Goal: Task Accomplishment & Management: Manage account settings

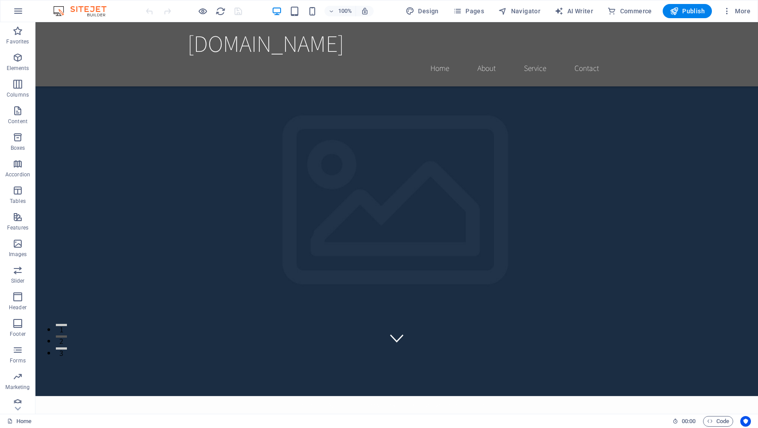
scroll to position [55, 0]
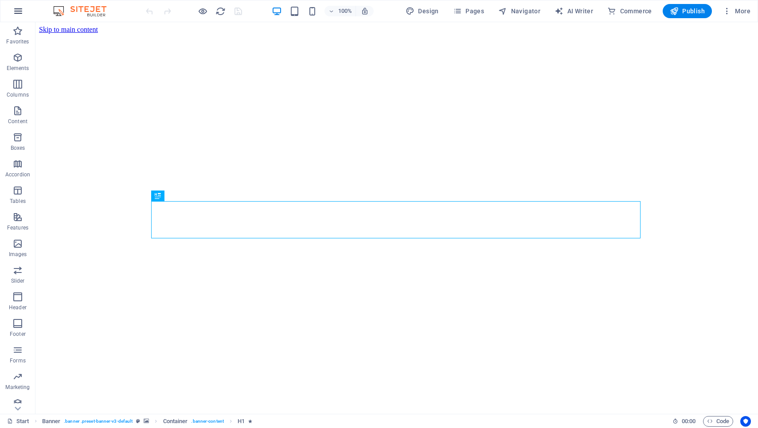
click at [12, 14] on button "button" at bounding box center [18, 10] width 21 height 21
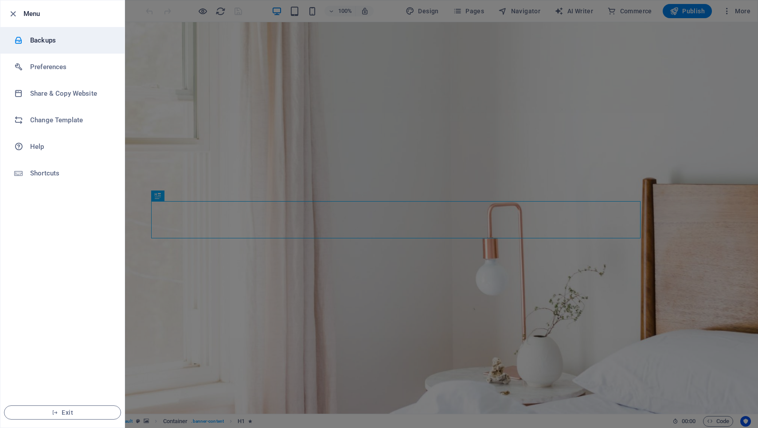
click at [43, 46] on li "Backups" at bounding box center [62, 40] width 124 height 27
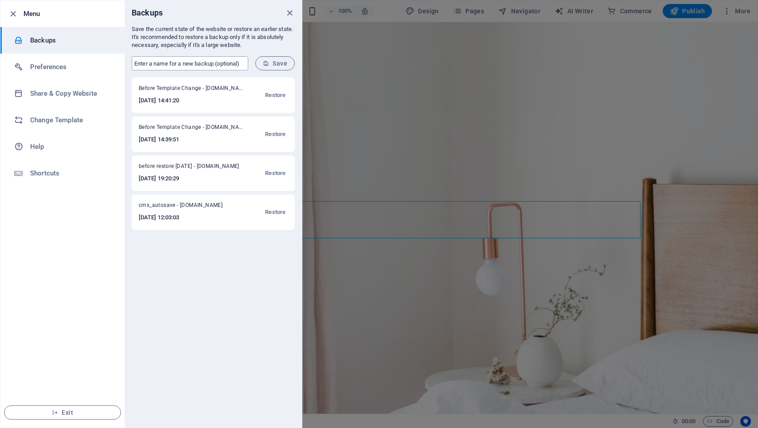
click at [184, 64] on input "text" at bounding box center [190, 63] width 117 height 14
type input "e"
type input "before delete all"
click at [272, 68] on button "Save" at bounding box center [274, 63] width 39 height 14
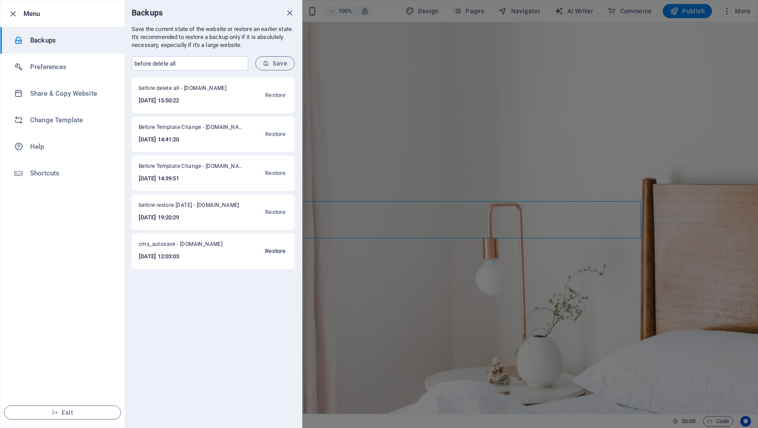
click at [273, 249] on span "Restore" at bounding box center [275, 251] width 20 height 11
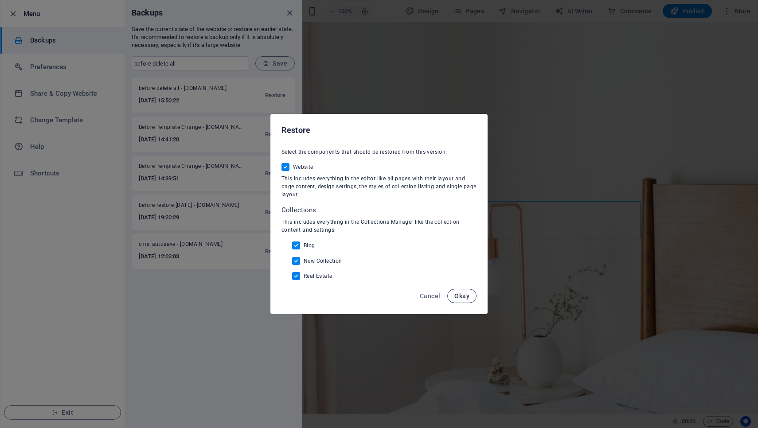
click at [460, 298] on span "Okay" at bounding box center [461, 296] width 15 height 7
checkbox input "false"
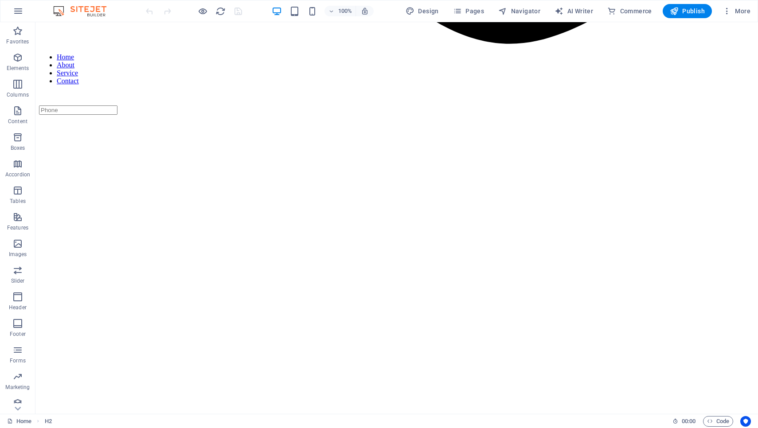
scroll to position [1070, 0]
click at [19, 10] on icon "button" at bounding box center [18, 11] width 11 height 11
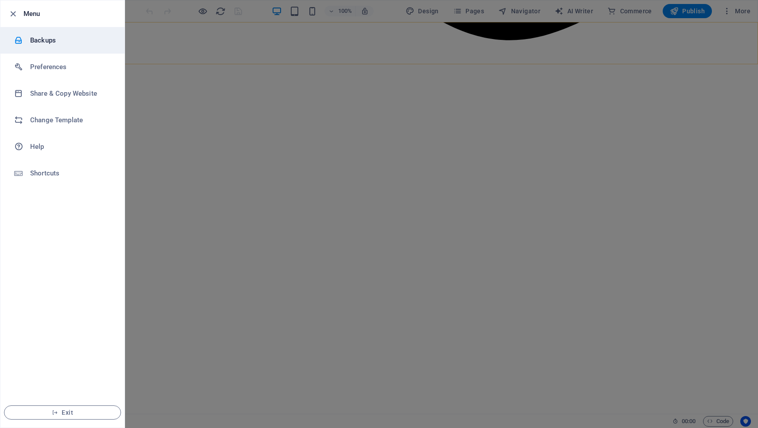
click at [49, 41] on h6 "Backups" at bounding box center [71, 40] width 82 height 11
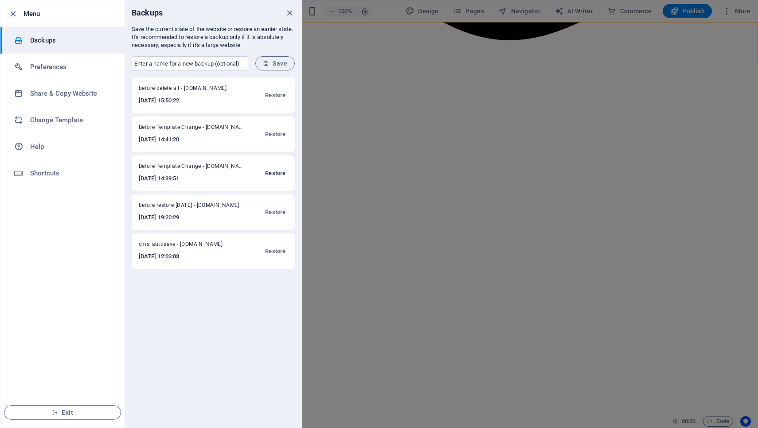
click at [274, 174] on span "Restore" at bounding box center [275, 173] width 20 height 11
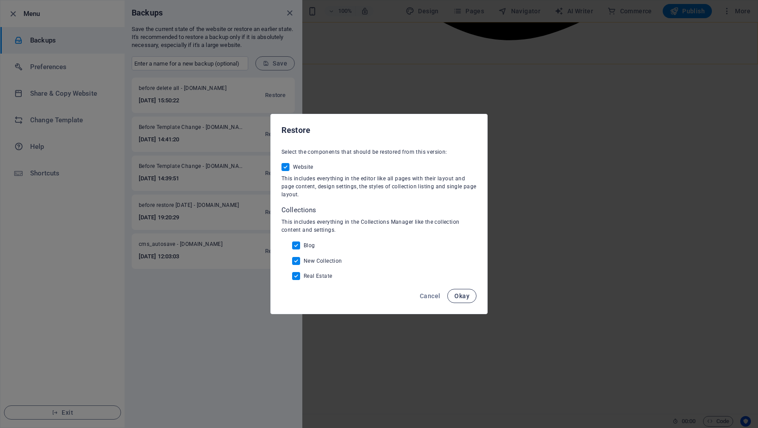
drag, startPoint x: 464, startPoint y: 295, endPoint x: 3, endPoint y: 6, distance: 543.5
click at [464, 295] on span "Okay" at bounding box center [461, 296] width 15 height 7
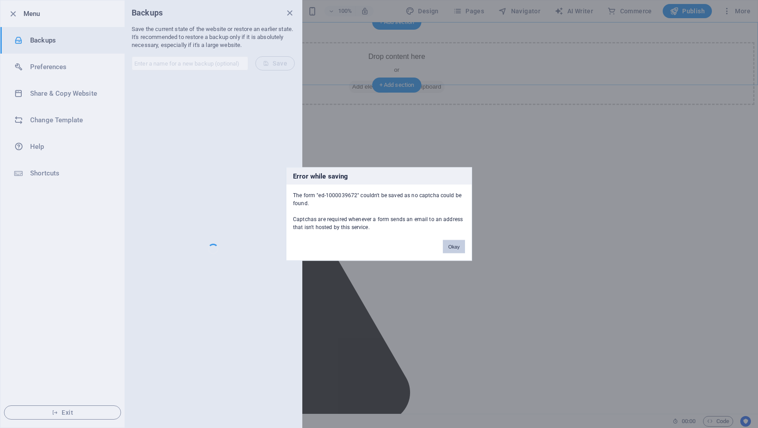
click at [458, 245] on button "Okay" at bounding box center [454, 246] width 22 height 13
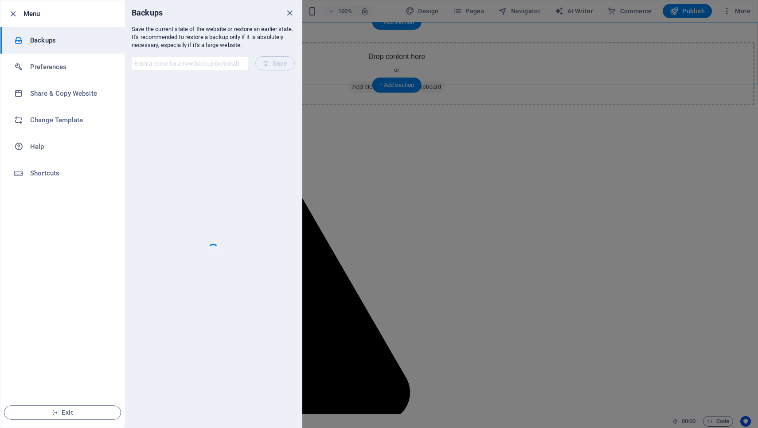
click at [458, 245] on div at bounding box center [379, 214] width 758 height 428
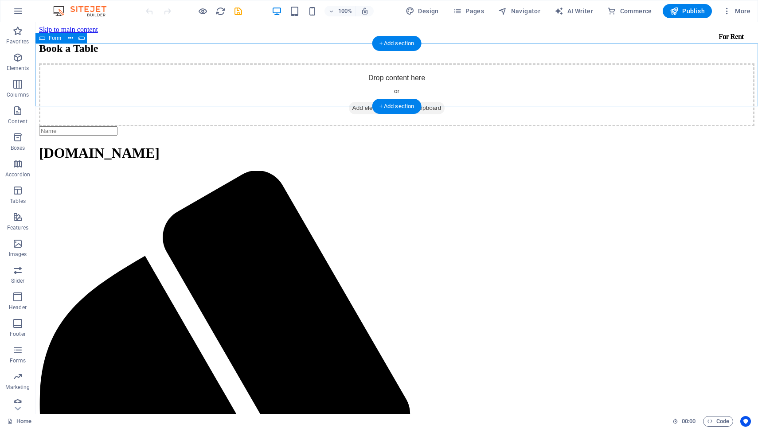
scroll to position [0, 0]
click at [18, 12] on icon "button" at bounding box center [18, 11] width 11 height 11
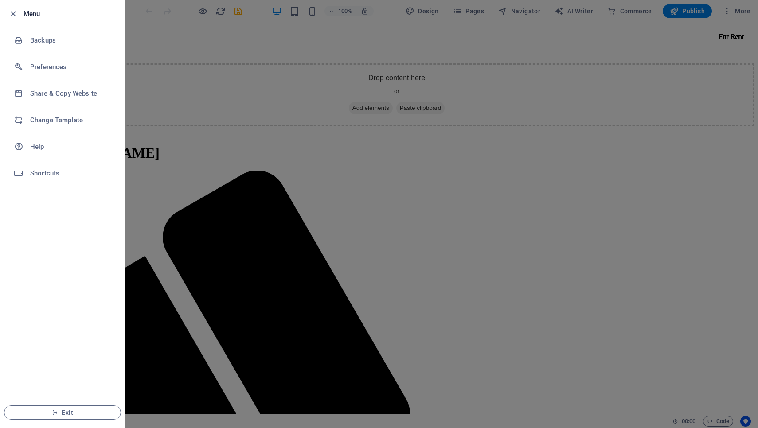
click at [231, 77] on div at bounding box center [379, 214] width 758 height 428
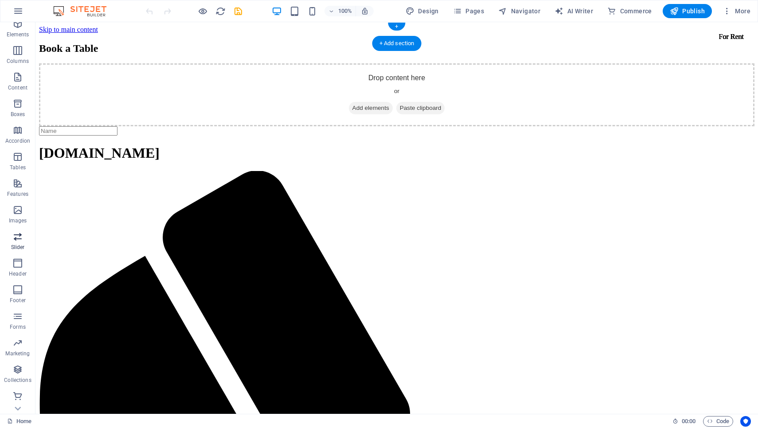
scroll to position [34, 0]
click at [428, 12] on span "Design" at bounding box center [422, 11] width 33 height 9
select select "rem"
select select "200"
select select "px"
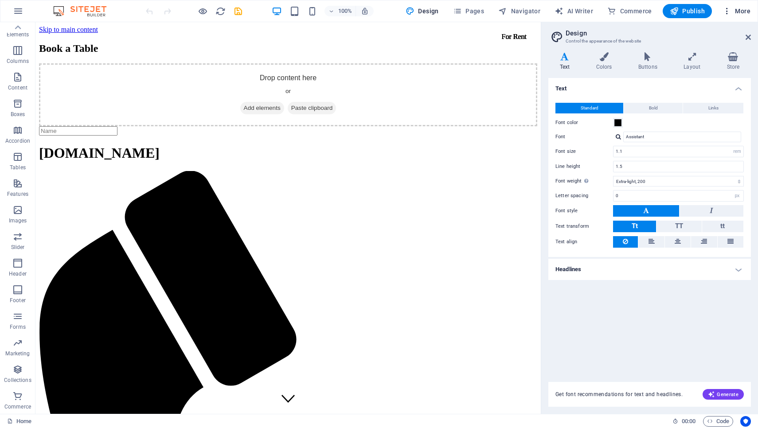
click at [742, 10] on span "More" at bounding box center [737, 11] width 28 height 9
